Goal: Use online tool/utility

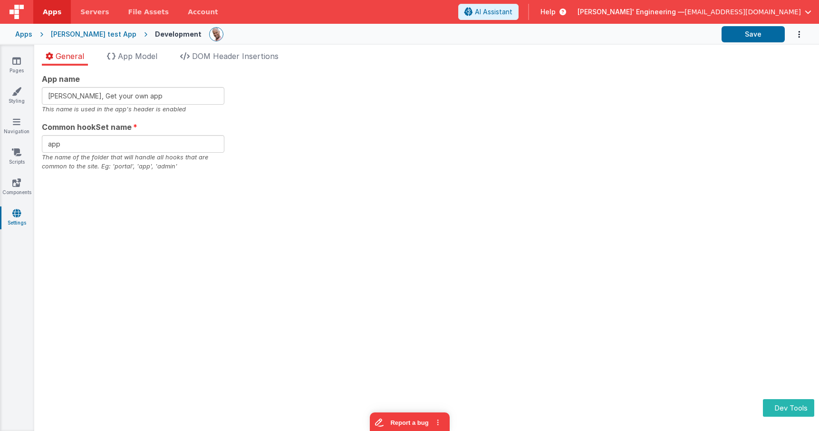
click at [355, 102] on div "App name Charles GUI, Get your own app This name is used in the app's header is…" at bounding box center [427, 122] width 770 height 98
click at [409, 107] on div "App name Charles GUI, Get your own app This name is used in the app's header is…" at bounding box center [427, 122] width 770 height 98
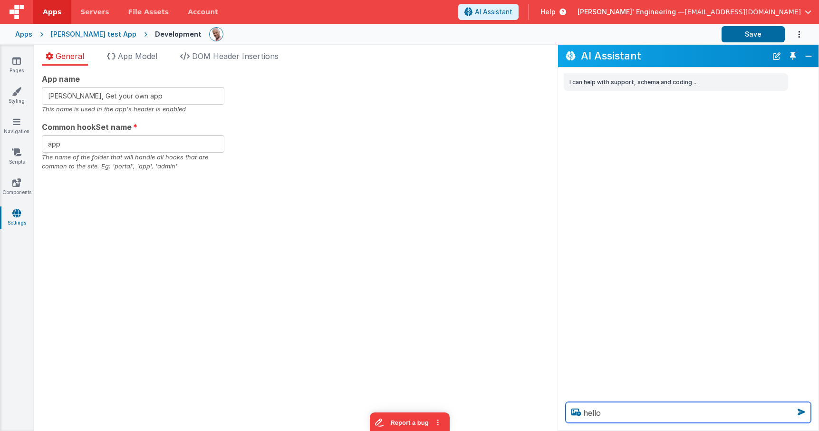
type textarea "hello"
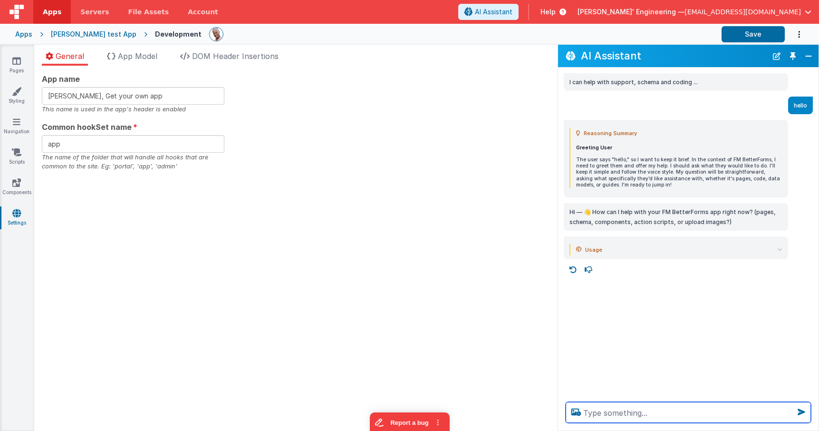
click at [616, 414] on textarea at bounding box center [688, 412] width 245 height 21
type textarea "run the hello world tool"
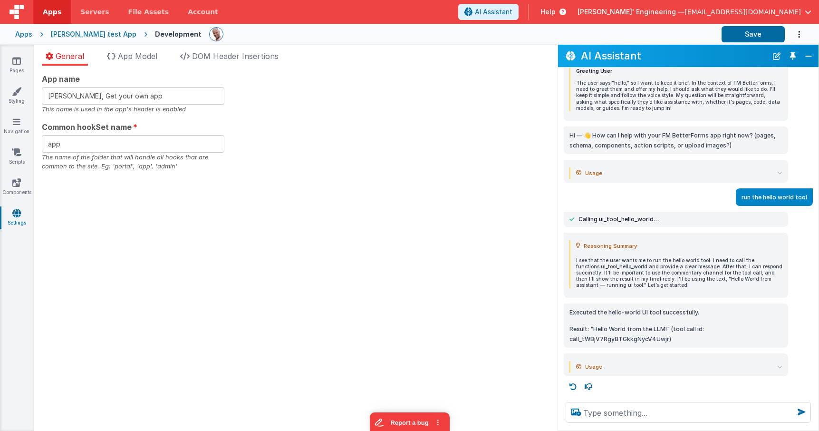
scroll to position [77, 0]
click at [130, 57] on span "App Model" at bounding box center [137, 56] width 39 height 10
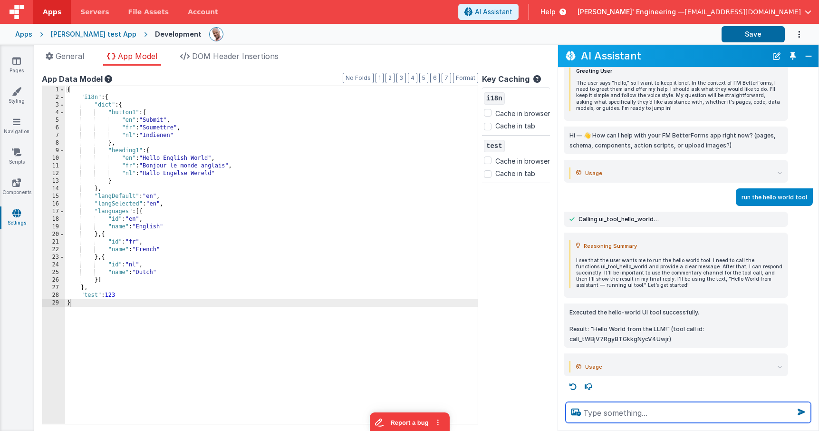
click at [609, 409] on textarea at bounding box center [688, 412] width 245 height 21
type textarea "add a test key to the app model key:123"
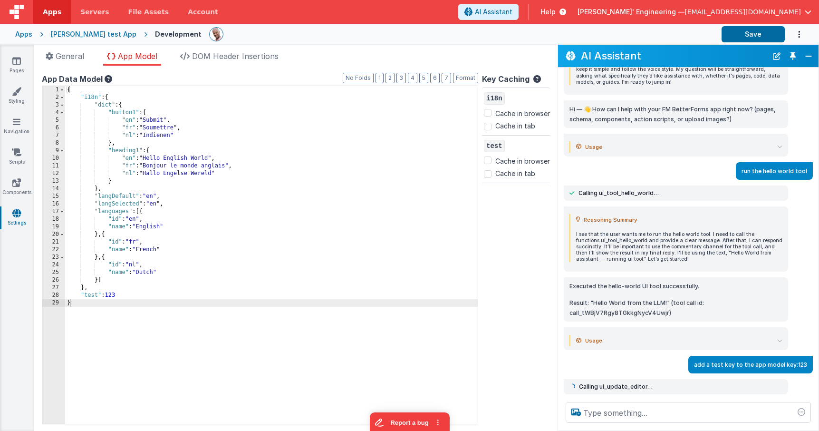
scroll to position [103, 0]
click at [808, 57] on button "Close" at bounding box center [809, 55] width 12 height 13
click at [807, 57] on button "Close" at bounding box center [809, 55] width 12 height 13
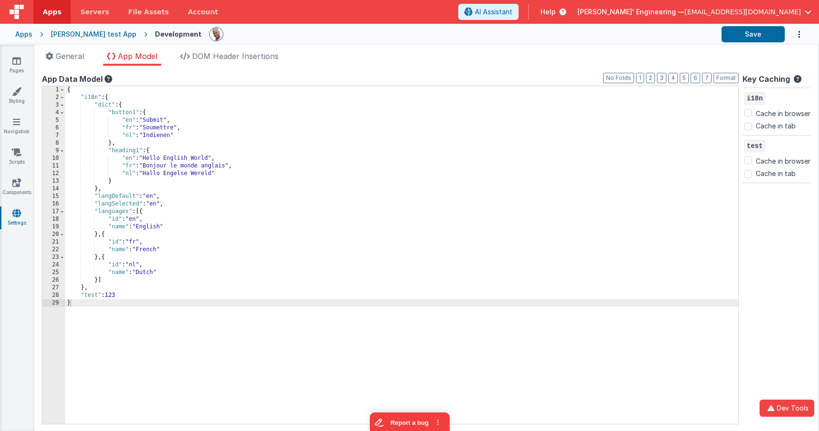
scroll to position [118, 0]
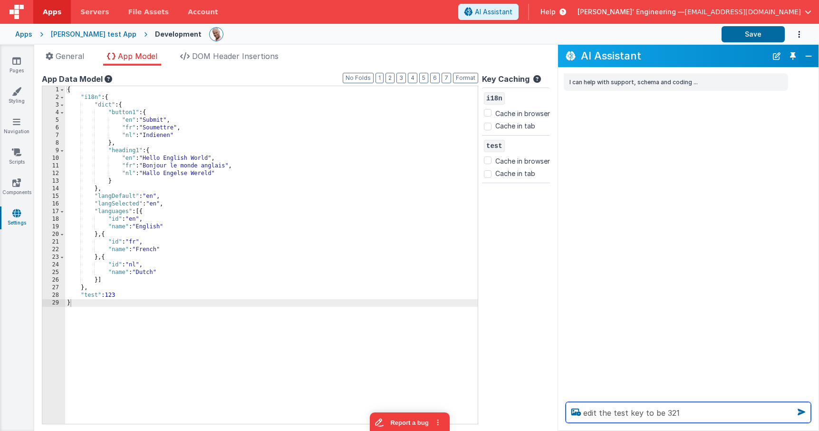
type textarea "edit the test key to be 321"
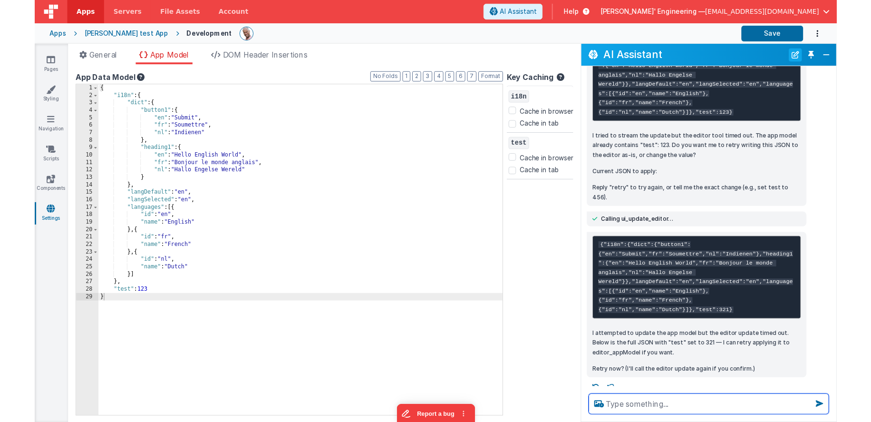
scroll to position [249, 0]
